Goal: Task Accomplishment & Management: Manage account settings

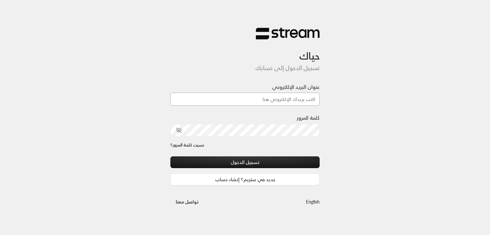
click at [262, 100] on input "عنوان البريد الإلكتروني" at bounding box center [244, 99] width 149 height 13
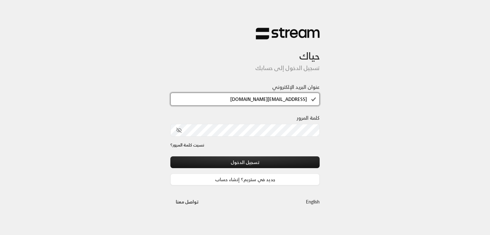
type input "[EMAIL_ADDRESS][DOMAIN_NAME]"
click at [170, 157] on button "تسجيل الدخول" at bounding box center [244, 163] width 149 height 12
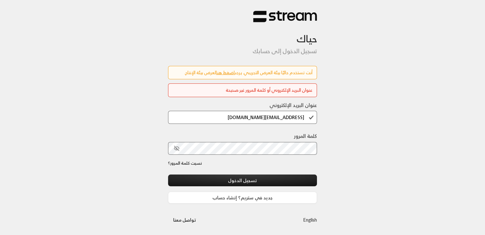
click at [350, 168] on div "حياك تسجيل الدخول إلى حسابك أنت تستخدم حاليًا بيئة العرض التجريبي. يرجى اضغط هن…" at bounding box center [242, 118] width 485 height 236
drag, startPoint x: 242, startPoint y: 74, endPoint x: 256, endPoint y: 73, distance: 13.7
click at [256, 73] on div "أنت تستخدم حاليًا بيئة العرض التجريبي. يرجى اضغط هنا لعرض بيئة الإنتاج." at bounding box center [243, 73] width 140 height 7
click at [251, 120] on input "[EMAIL_ADDRESS][DOMAIN_NAME]" at bounding box center [242, 117] width 149 height 13
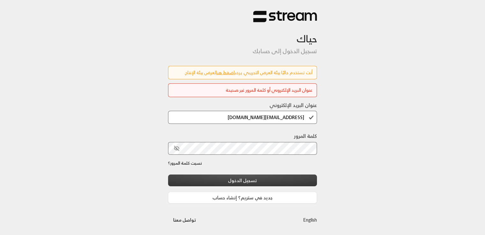
click at [243, 179] on button "تسجيل الدخول" at bounding box center [242, 181] width 149 height 12
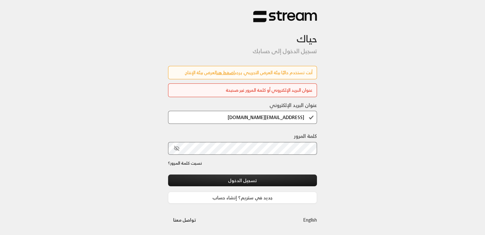
click at [371, 150] on div "حياك تسجيل الدخول إلى حسابك أنت تستخدم حاليًا بيئة العرض التجريبي. يرجى اضغط هن…" at bounding box center [242, 118] width 485 height 236
click at [274, 115] on input "[EMAIL_ADDRESS][DOMAIN_NAME]" at bounding box center [242, 117] width 149 height 13
drag, startPoint x: 253, startPoint y: 116, endPoint x: 273, endPoint y: 119, distance: 19.9
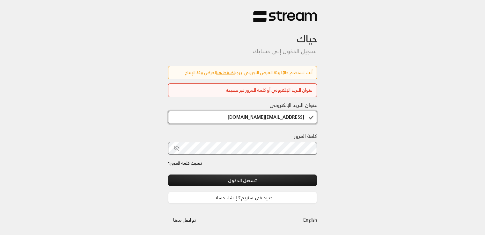
click at [273, 119] on input "[EMAIL_ADDRESS][DOMAIN_NAME]" at bounding box center [242, 117] width 149 height 13
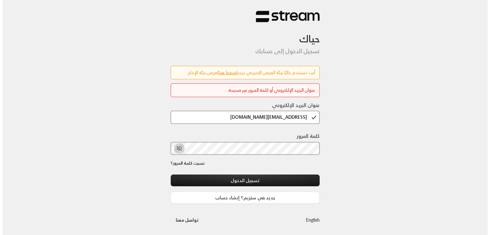
scroll to position [0, 0]
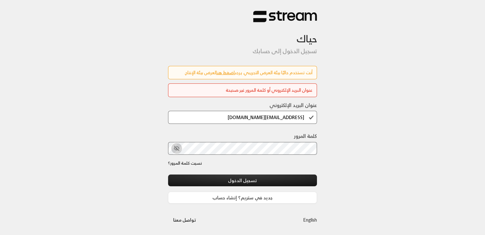
click at [174, 144] on button "toggle password visibility" at bounding box center [176, 148] width 11 height 11
click at [231, 116] on input "[EMAIL_ADDRESS][DOMAIN_NAME]" at bounding box center [242, 117] width 149 height 13
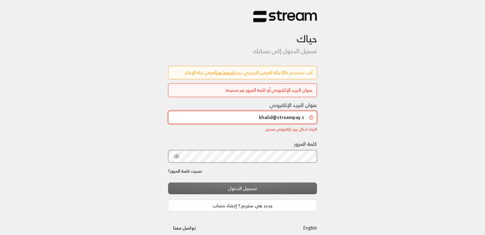
click at [231, 116] on input "khalid@streampay.s" at bounding box center [242, 117] width 149 height 13
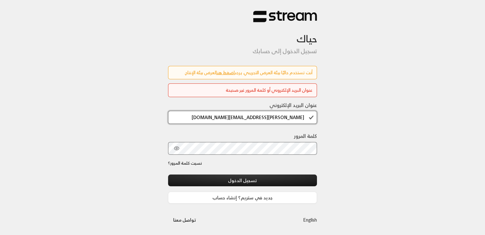
type input "[PERSON_NAME][EMAIL_ADDRESS][DOMAIN_NAME]"
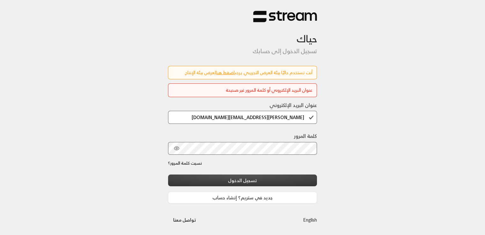
click at [296, 176] on button "تسجيل الدخول" at bounding box center [242, 181] width 149 height 12
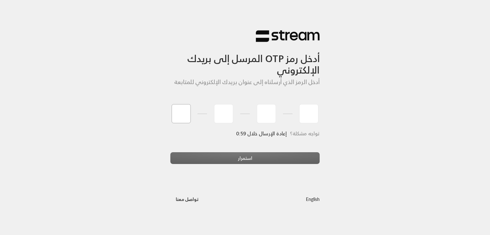
type input "1"
type input "2"
type input "3"
type input "4"
